Goal: Information Seeking & Learning: Learn about a topic

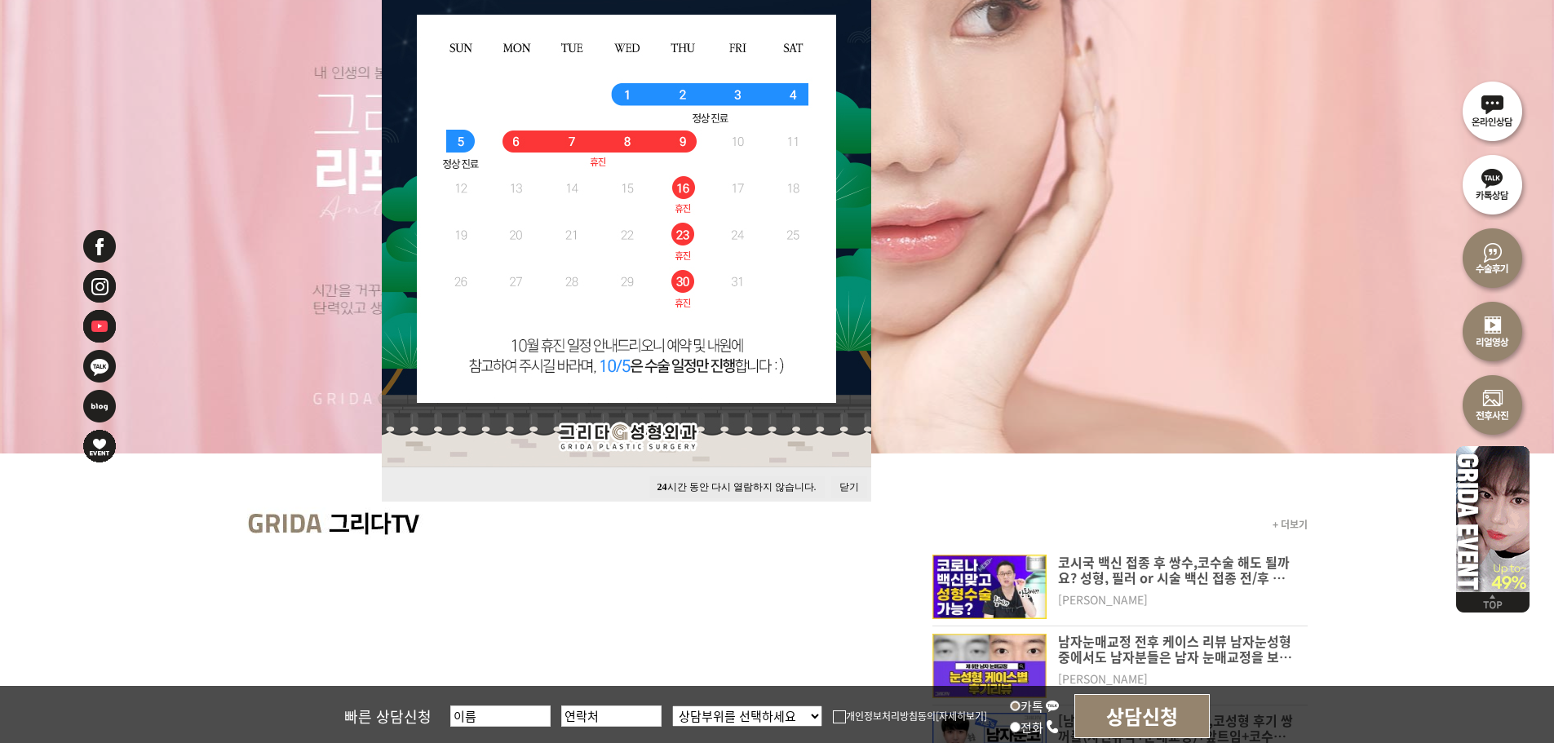
scroll to position [408, 0]
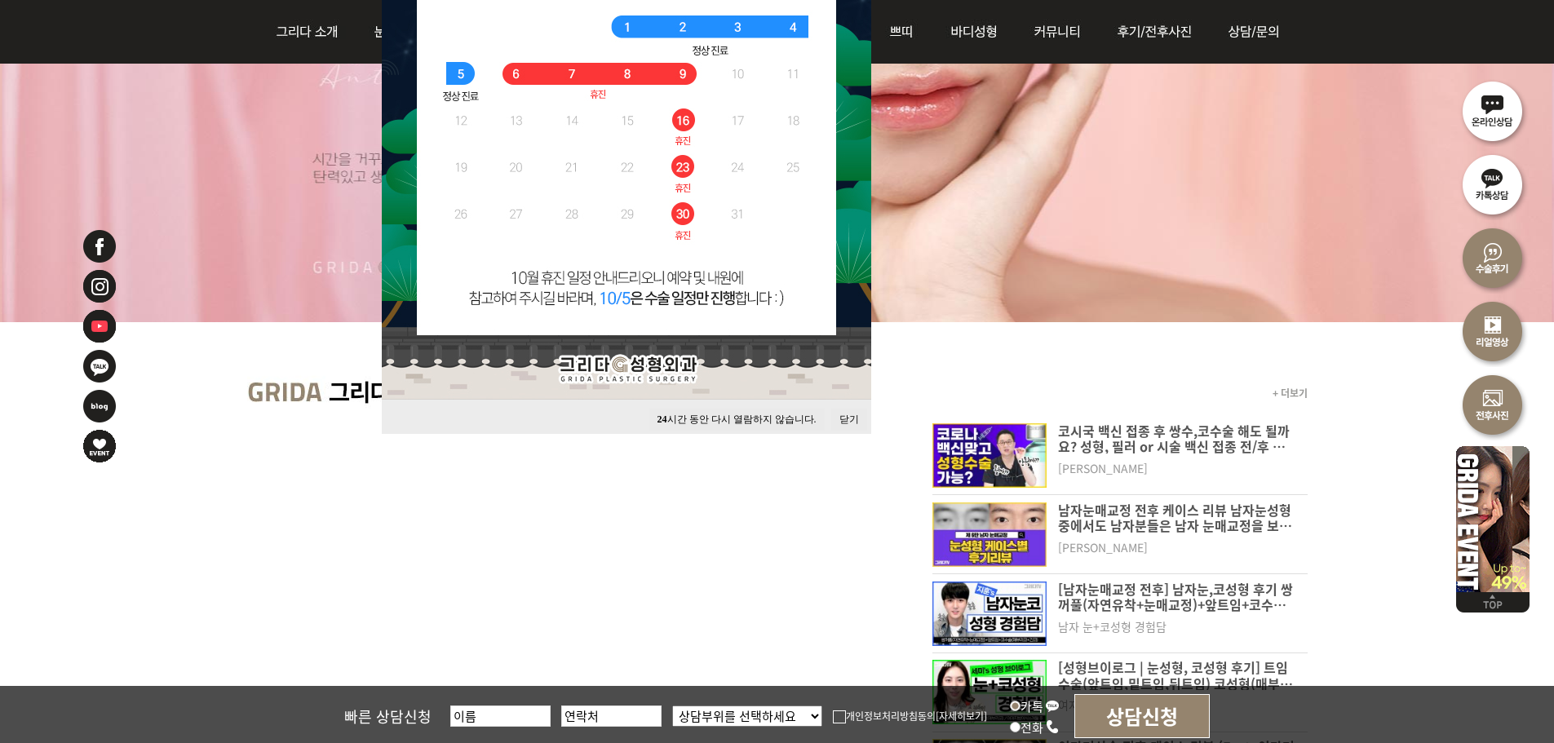
click at [847, 417] on button "닫기" at bounding box center [849, 420] width 36 height 22
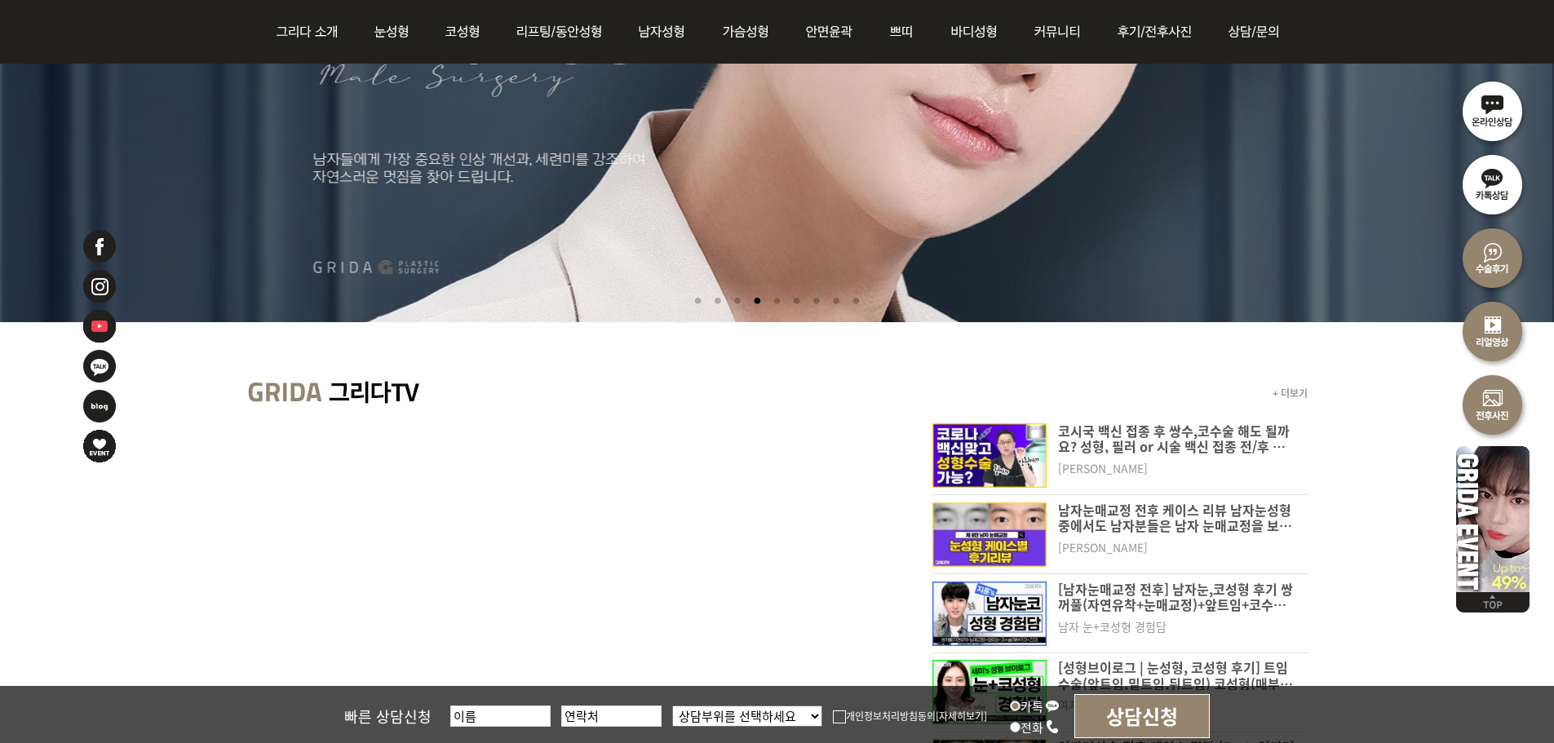
click at [1167, 525] on p "남자눈매교정 전후 케이스 리뷰 남자눈성형 중에서도 남자분들은 남자 눈매교정을 보통 하시는 경우는 다양하게 있는데요 눈뜨는 힘이 좀 부족하거나 …" at bounding box center [1177, 517] width 238 height 30
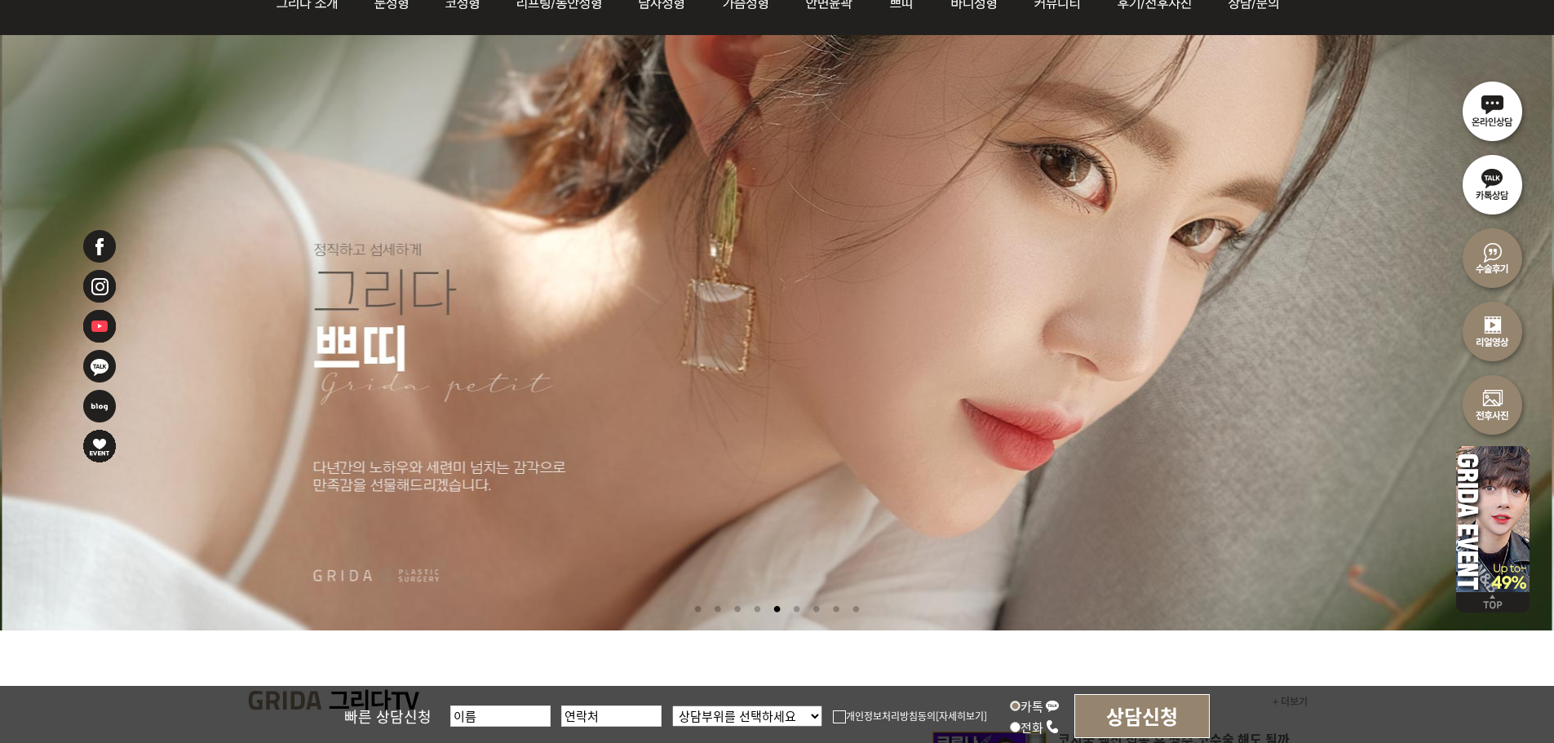
scroll to position [0, 0]
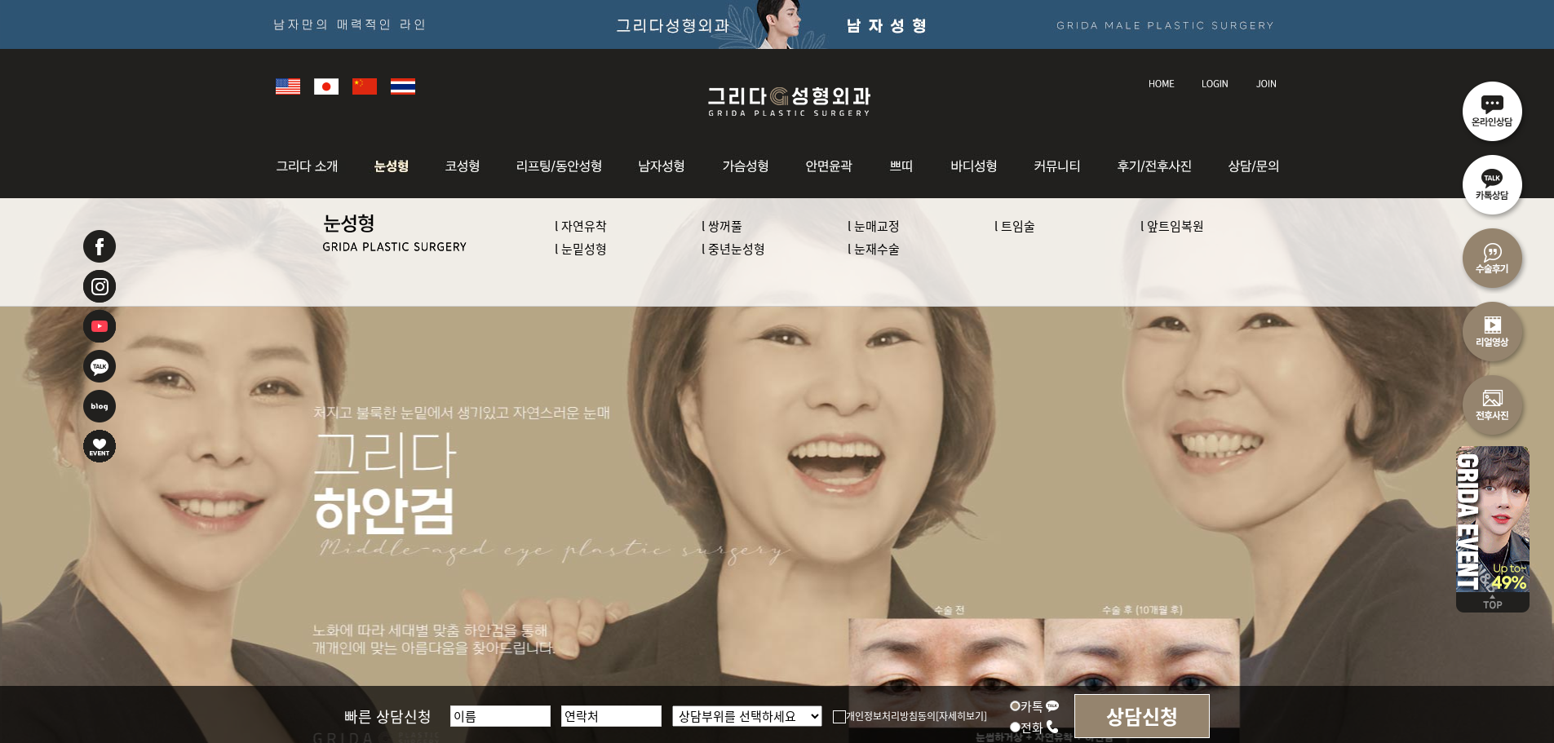
click at [751, 255] on link "l 중년눈성형" at bounding box center [733, 248] width 64 height 17
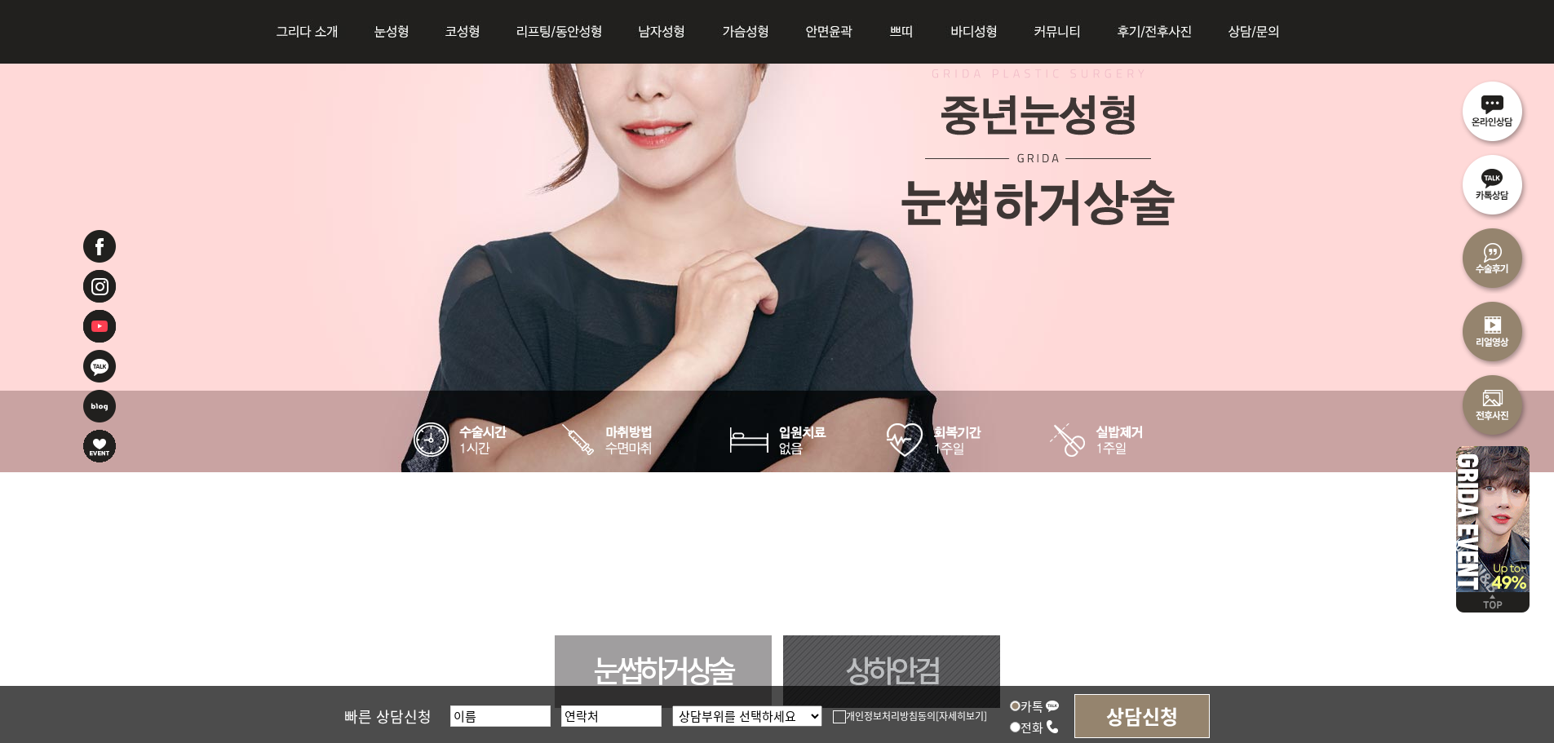
scroll to position [816, 0]
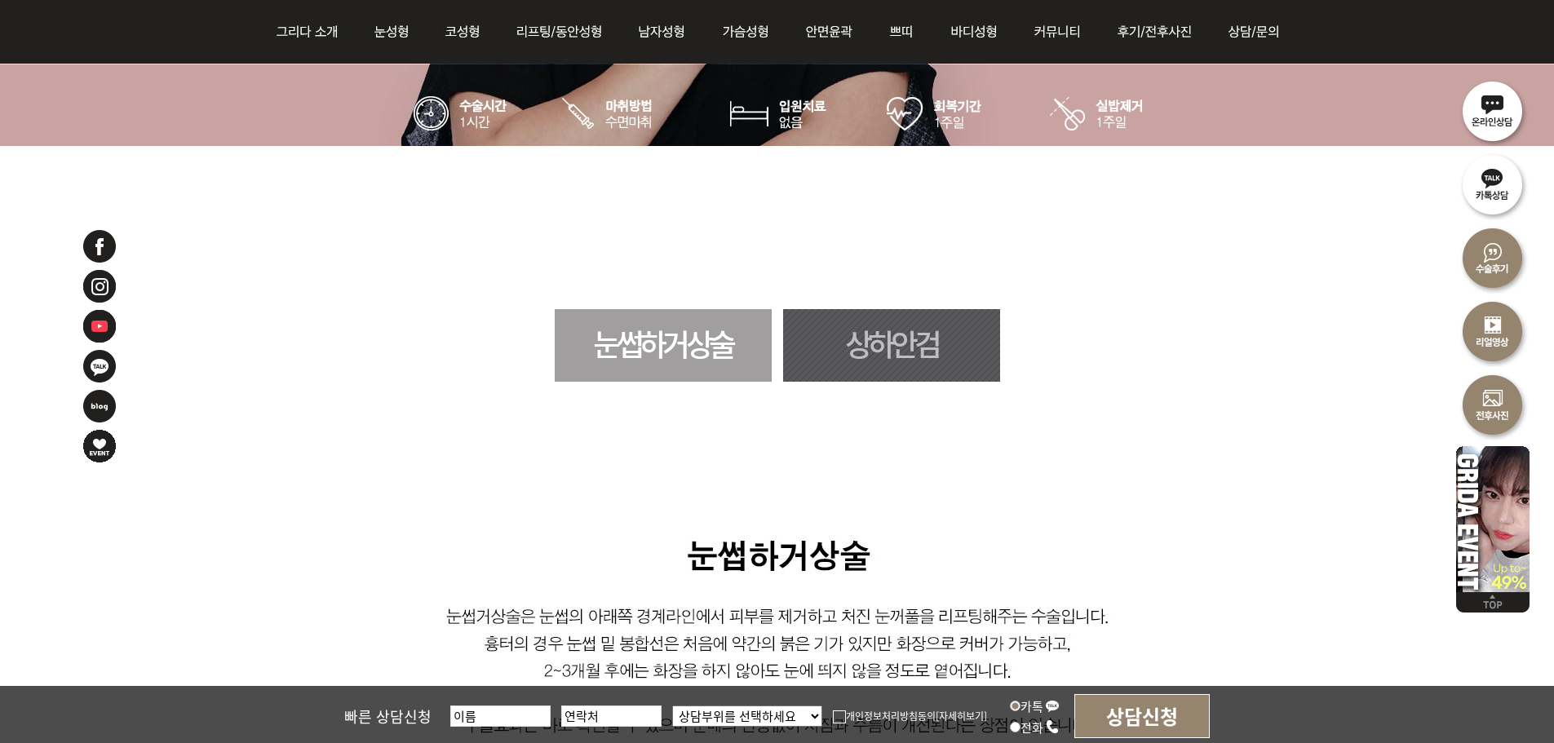
click at [643, 336] on link "눈썹하거상술" at bounding box center [663, 345] width 217 height 73
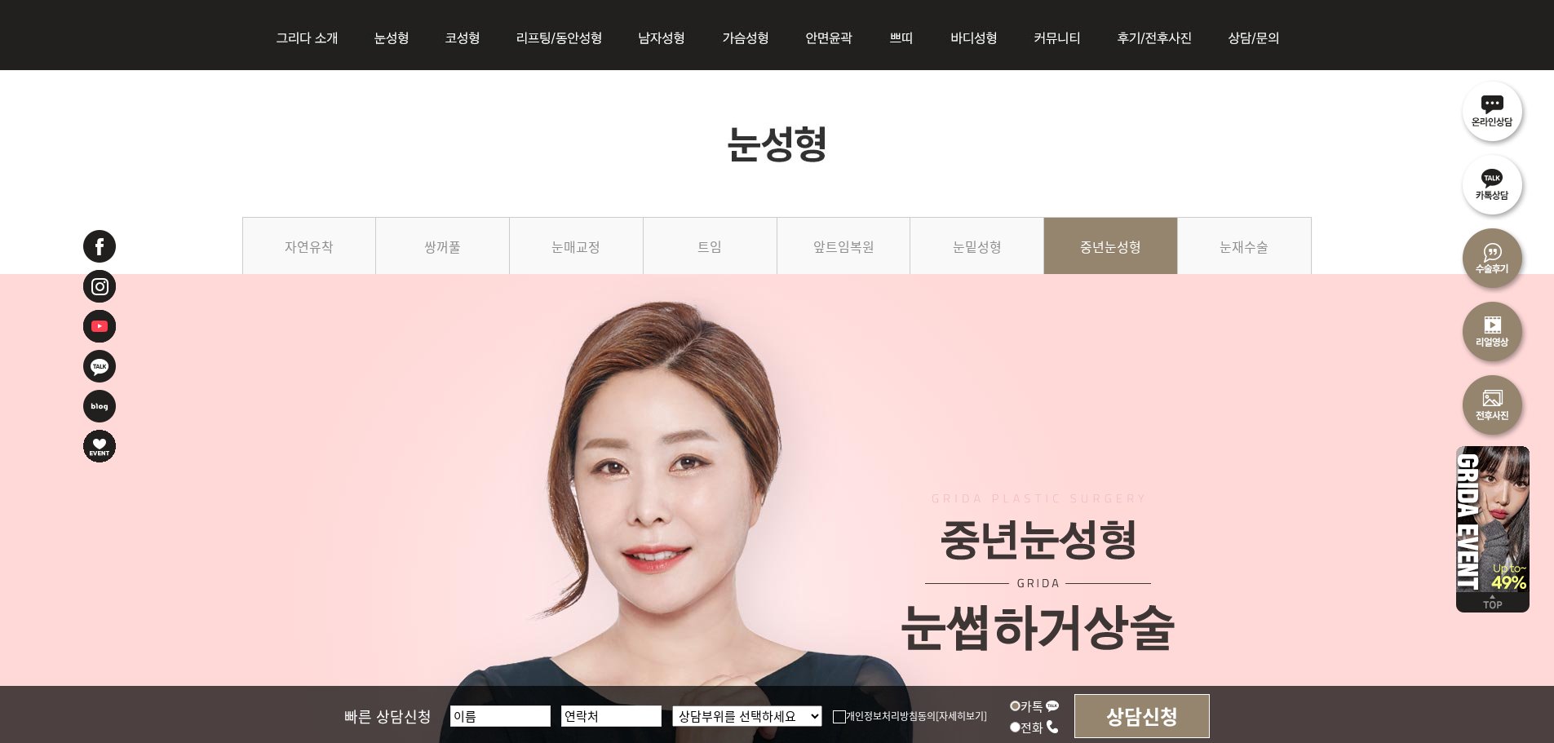
scroll to position [35, 0]
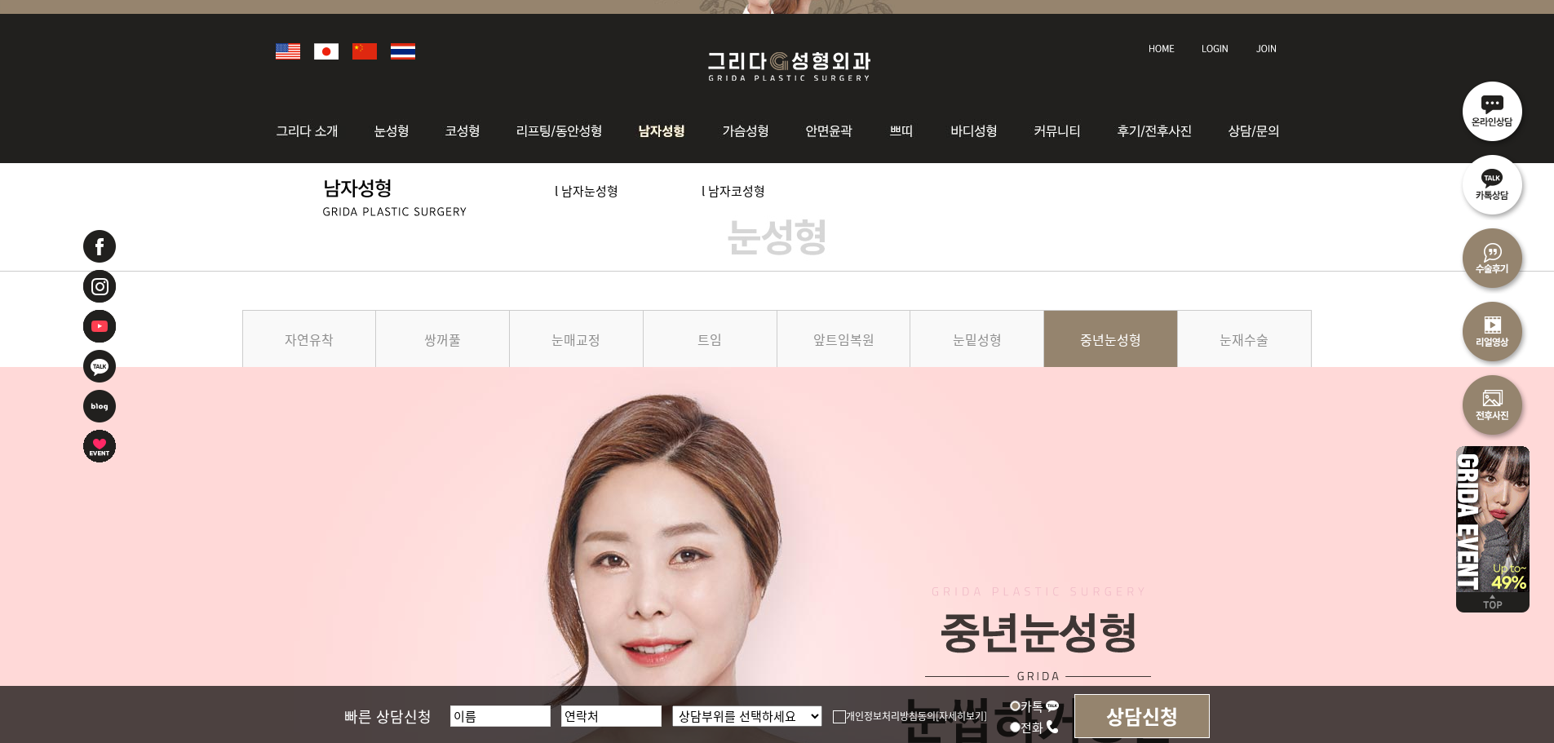
click at [600, 192] on link "l 남자눈성형" at bounding box center [587, 190] width 64 height 17
